Goal: Check status: Check status

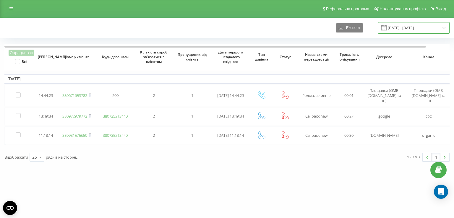
click at [413, 27] on input "[DATE] - [DATE]" at bounding box center [413, 28] width 71 height 12
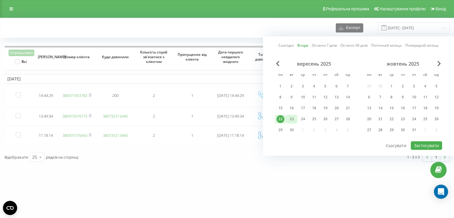
click at [294, 116] on div "23" at bounding box center [292, 119] width 8 height 8
click at [425, 146] on button "Застосувати" at bounding box center [425, 145] width 31 height 9
type input "[DATE] - [DATE]"
